Goal: Transaction & Acquisition: Purchase product/service

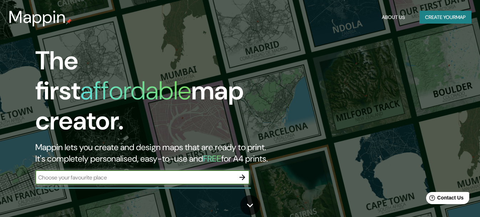
click at [161, 173] on input "text" at bounding box center [135, 177] width 200 height 8
type input "ccorca"
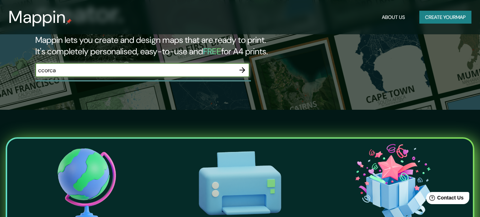
scroll to position [71, 0]
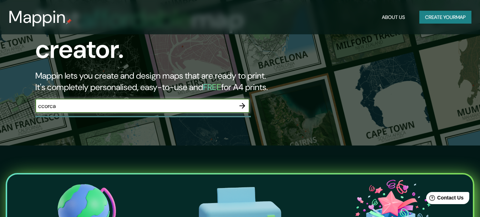
click at [240, 101] on icon "button" at bounding box center [242, 105] width 9 height 9
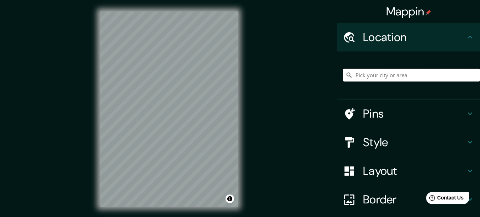
click at [386, 75] on input "Pick your city or area" at bounding box center [411, 75] width 137 height 13
click at [361, 75] on input "Pick your city or area" at bounding box center [411, 75] width 137 height 13
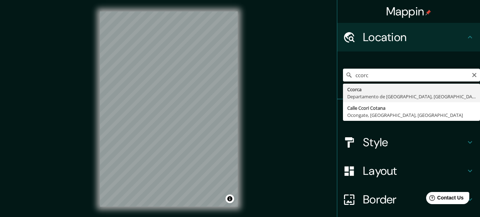
type input "Ccorca, [GEOGRAPHIC_DATA], [GEOGRAPHIC_DATA]"
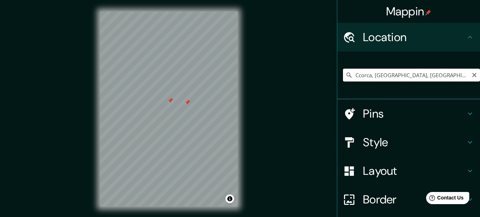
click at [385, 79] on input "Ccorca, [GEOGRAPHIC_DATA], [GEOGRAPHIC_DATA]" at bounding box center [411, 75] width 137 height 13
click at [453, 73] on input "Ccorca, [GEOGRAPHIC_DATA], [GEOGRAPHIC_DATA]" at bounding box center [411, 75] width 137 height 13
click at [346, 75] on icon at bounding box center [349, 74] width 7 height 7
click at [347, 73] on icon at bounding box center [349, 75] width 5 height 5
click at [378, 115] on h4 "Pins" at bounding box center [414, 113] width 103 height 14
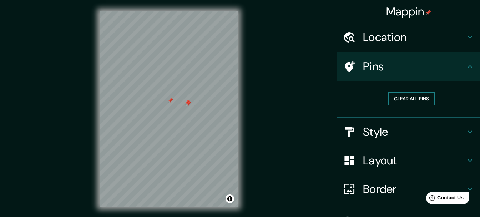
click at [396, 101] on button "Clear all pins" at bounding box center [412, 98] width 46 height 13
click at [384, 133] on h4 "Style" at bounding box center [414, 132] width 103 height 14
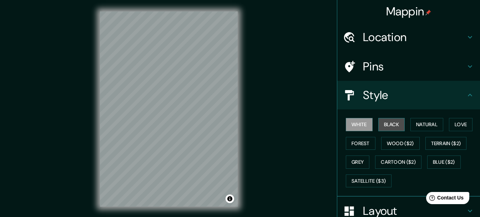
click at [384, 125] on button "Black" at bounding box center [392, 124] width 27 height 13
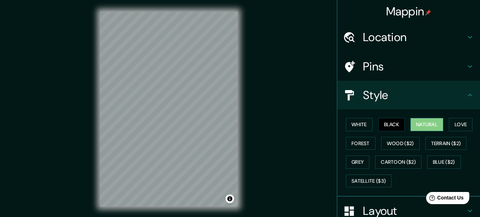
click at [418, 126] on button "Natural" at bounding box center [427, 124] width 33 height 13
click at [387, 146] on button "Wood ($2)" at bounding box center [400, 143] width 39 height 13
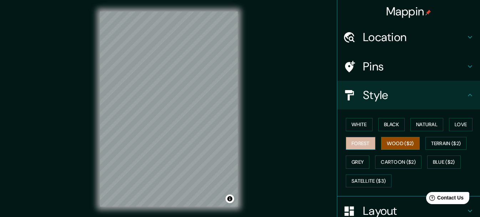
click at [348, 141] on button "Forest" at bounding box center [361, 143] width 30 height 13
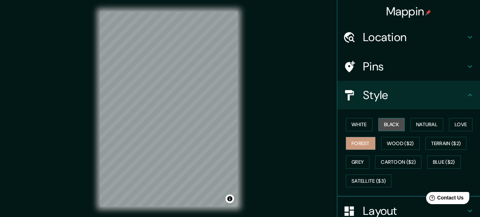
click at [381, 121] on button "Black" at bounding box center [392, 124] width 27 height 13
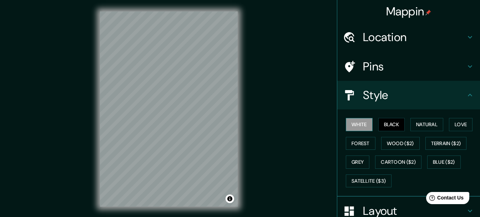
click at [356, 125] on button "White" at bounding box center [359, 124] width 27 height 13
click at [452, 124] on button "Love" at bounding box center [461, 124] width 24 height 13
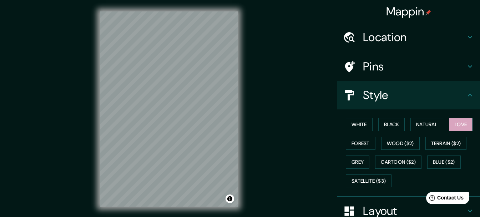
scroll to position [96, 0]
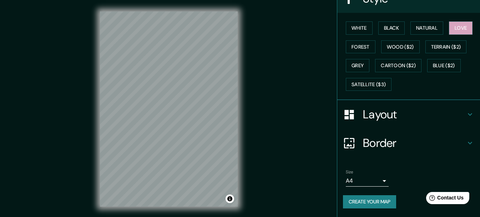
click at [401, 125] on div "Layout" at bounding box center [409, 114] width 143 height 29
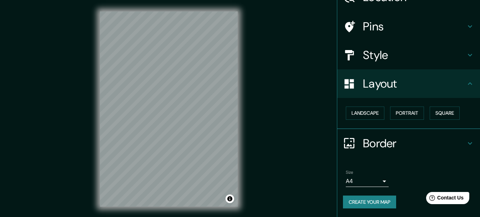
scroll to position [40, 0]
click at [382, 112] on div "Landscape [GEOGRAPHIC_DATA]" at bounding box center [411, 113] width 137 height 19
click at [367, 112] on button "Landscape" at bounding box center [365, 112] width 39 height 13
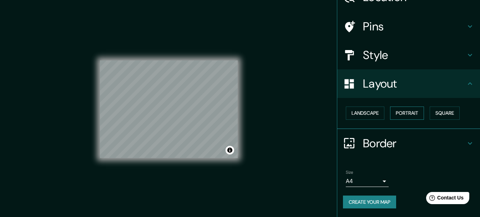
click at [398, 112] on button "Portrait" at bounding box center [407, 112] width 34 height 13
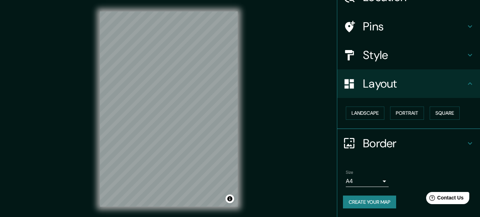
click at [383, 140] on h4 "Border" at bounding box center [414, 143] width 103 height 14
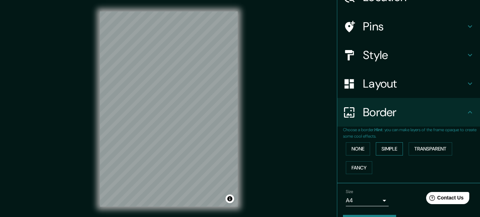
click at [384, 150] on button "Simple" at bounding box center [389, 148] width 27 height 13
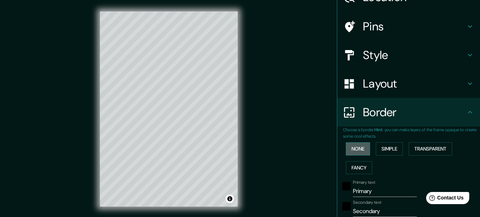
click at [361, 149] on button "None" at bounding box center [358, 148] width 24 height 13
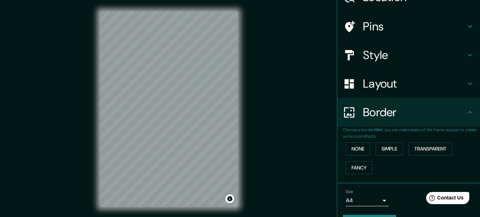
click at [359, 159] on div "None Simple Transparent Fancy" at bounding box center [411, 158] width 137 height 38
click at [354, 166] on button "Fancy" at bounding box center [359, 167] width 26 height 13
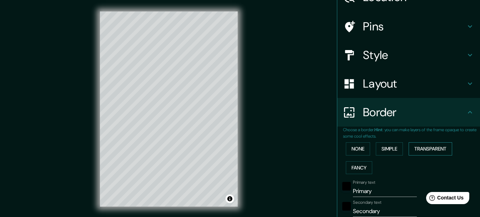
click at [426, 143] on button "Transparent" at bounding box center [431, 148] width 44 height 13
click at [384, 152] on button "Simple" at bounding box center [389, 148] width 27 height 13
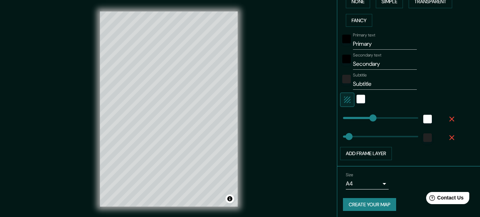
scroll to position [190, 0]
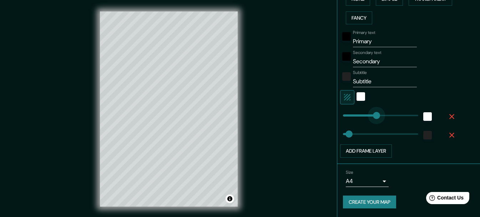
type input "95"
drag, startPoint x: 371, startPoint y: 117, endPoint x: 356, endPoint y: 116, distance: 15.0
type input "31"
type input "207"
drag, startPoint x: 356, startPoint y: 116, endPoint x: 380, endPoint y: 116, distance: 23.9
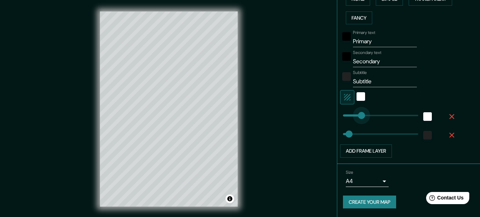
type input "31"
type input "227"
type input "31"
type input "293"
type input "31"
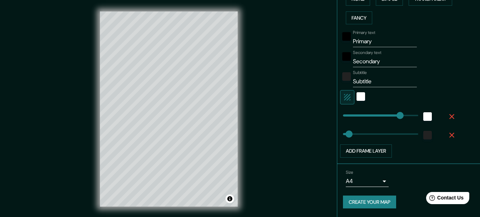
type input "255"
drag, startPoint x: 395, startPoint y: 116, endPoint x: 374, endPoint y: 116, distance: 21.4
type input "31"
